Goal: Ask a question

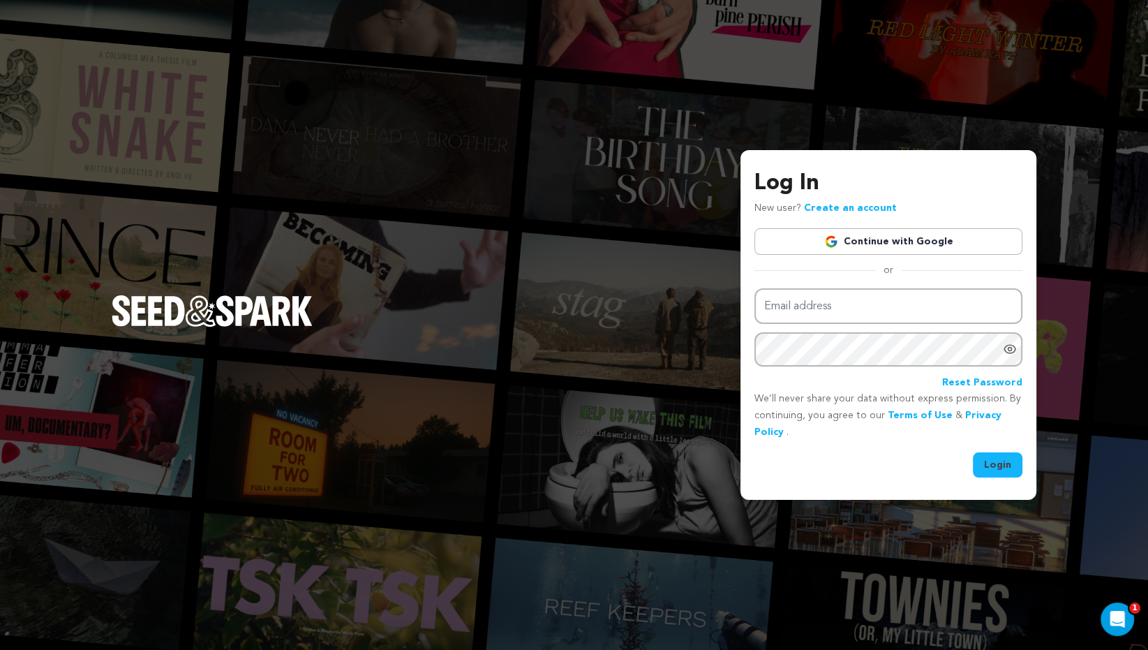
click at [815, 250] on link "Continue with Google" at bounding box center [889, 241] width 268 height 27
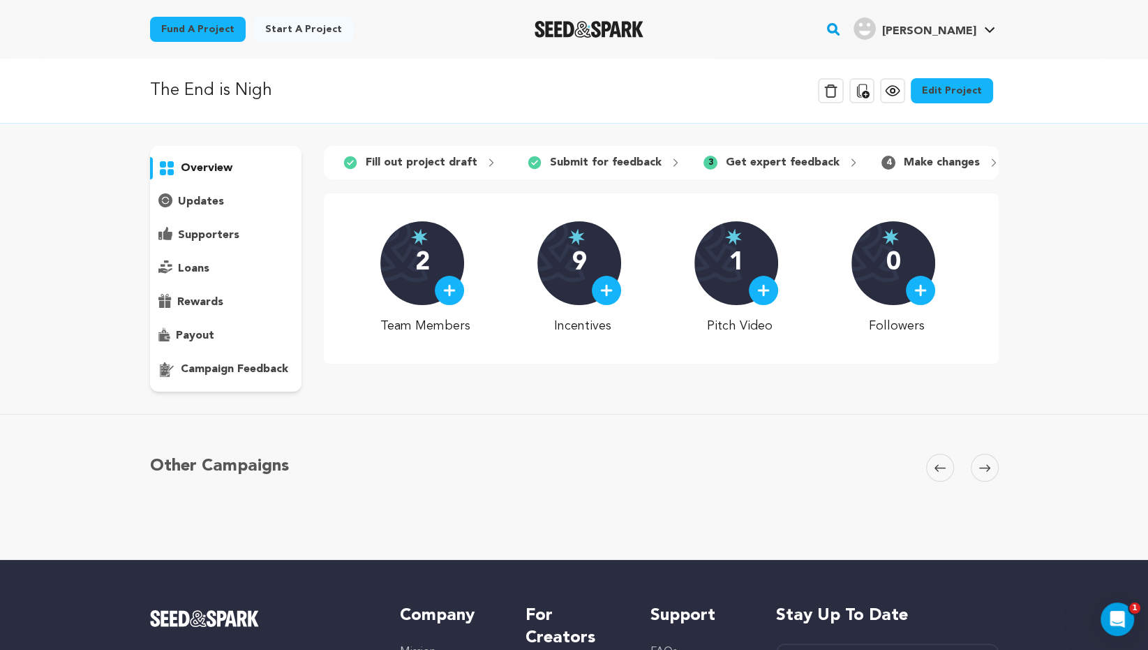
click at [789, 163] on p "Get expert feedback" at bounding box center [783, 162] width 114 height 17
click at [265, 366] on p "campaign feedback" at bounding box center [234, 369] width 107 height 17
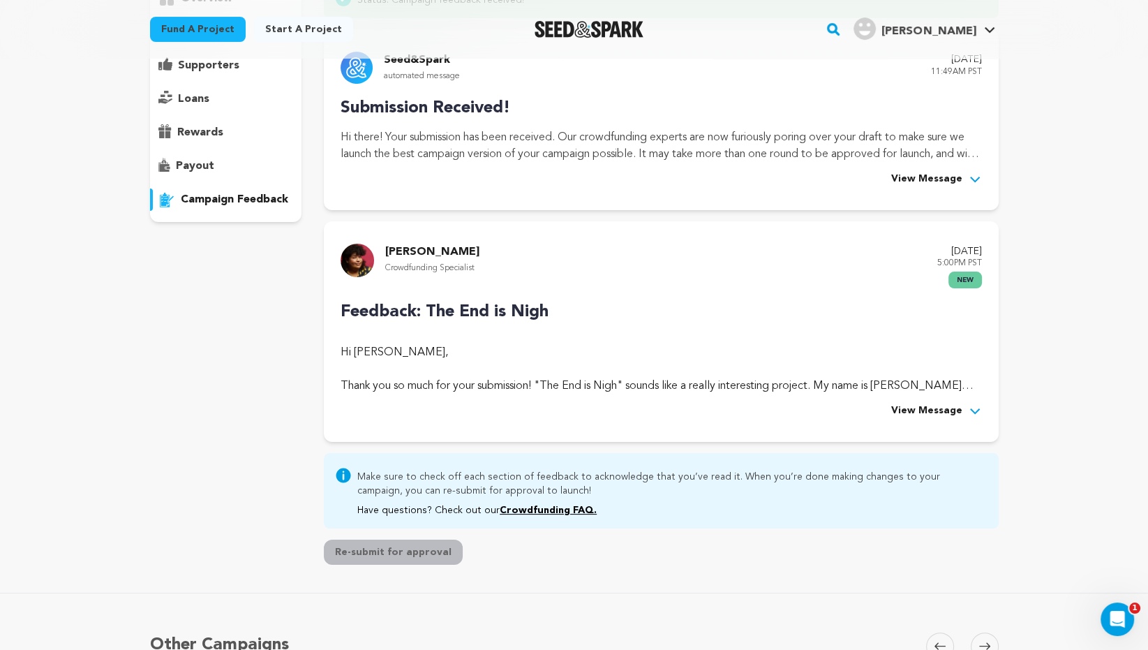
scroll to position [212, 0]
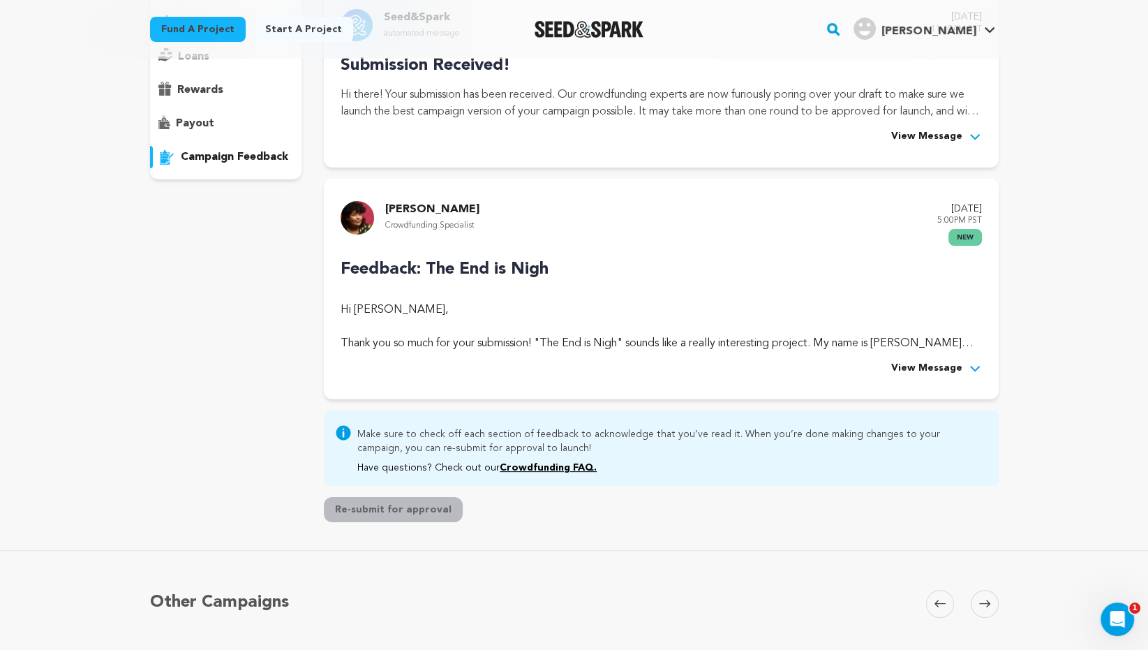
click at [929, 372] on span "View Message" at bounding box center [926, 368] width 71 height 17
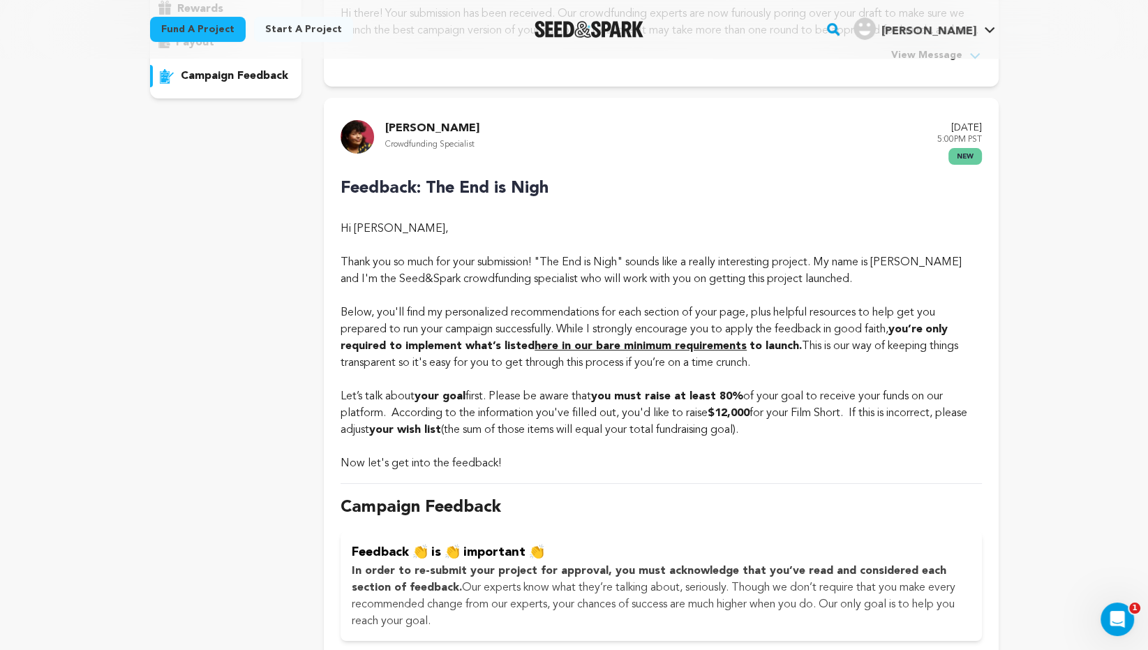
scroll to position [299, 0]
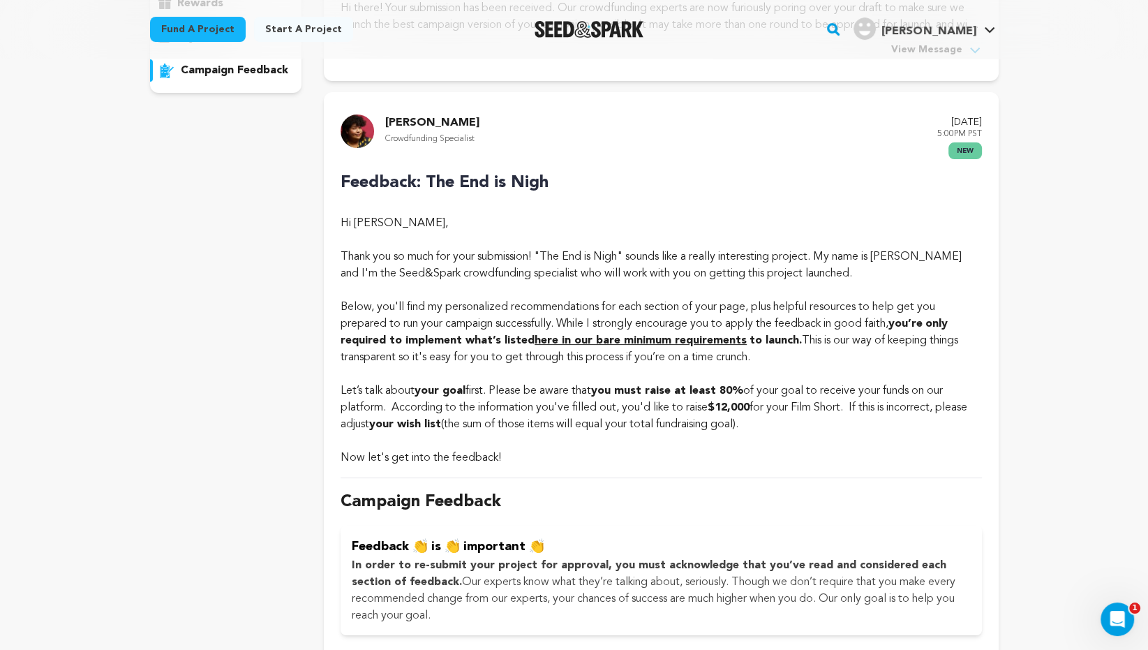
click at [627, 341] on strong "here in our bare minimum requirements" at bounding box center [641, 340] width 212 height 11
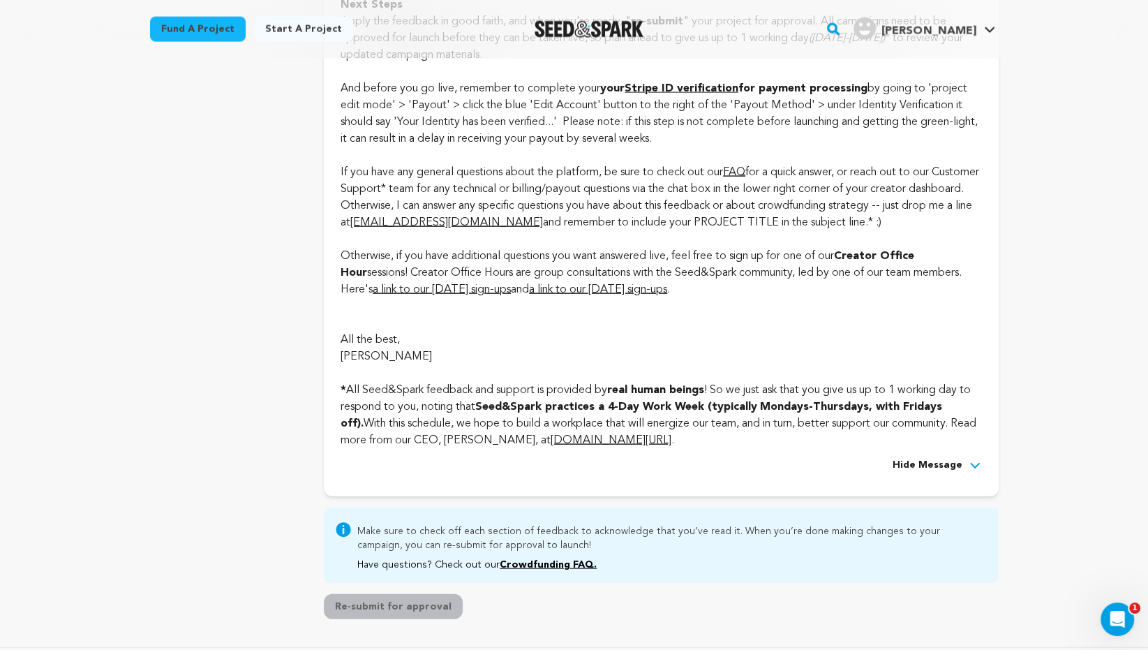
scroll to position [3258, 0]
